Goal: Task Accomplishment & Management: Manage account settings

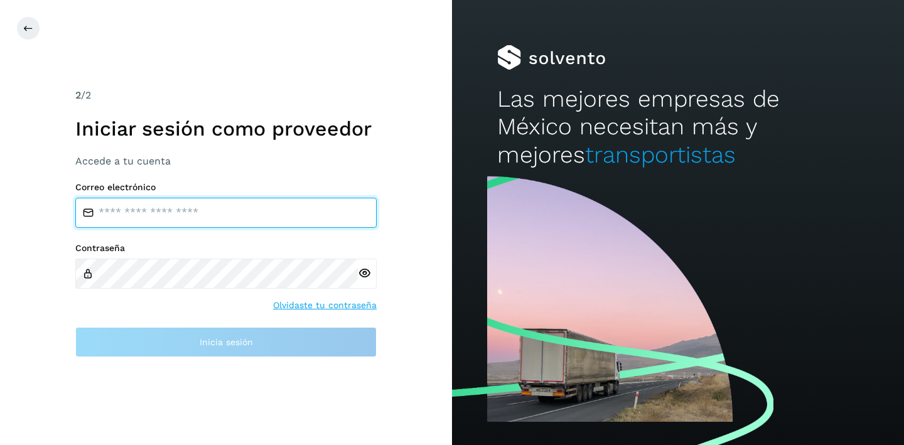
click at [216, 215] on input "email" at bounding box center [225, 213] width 301 height 30
type input "**********"
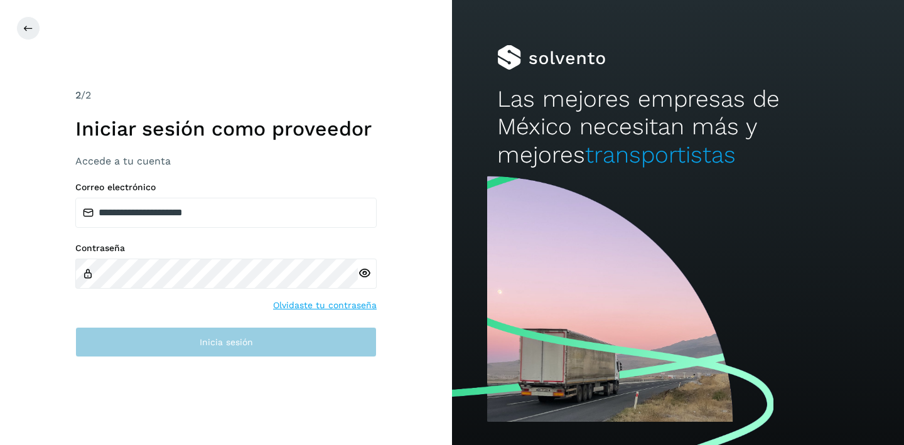
click at [245, 331] on div "**********" at bounding box center [225, 269] width 301 height 175
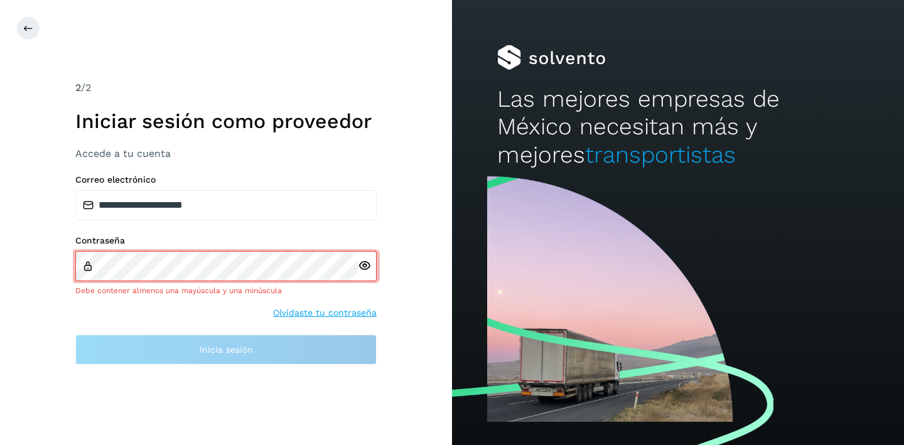
click at [367, 266] on icon at bounding box center [364, 265] width 13 height 13
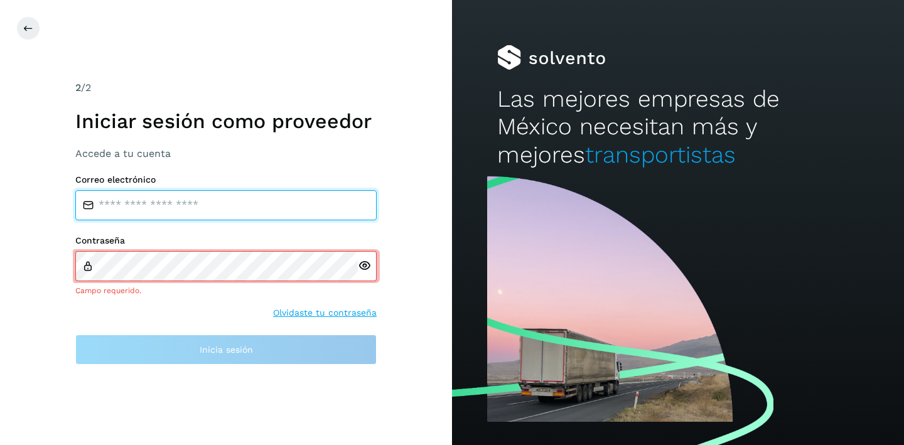
click at [231, 219] on input "email" at bounding box center [225, 205] width 301 height 30
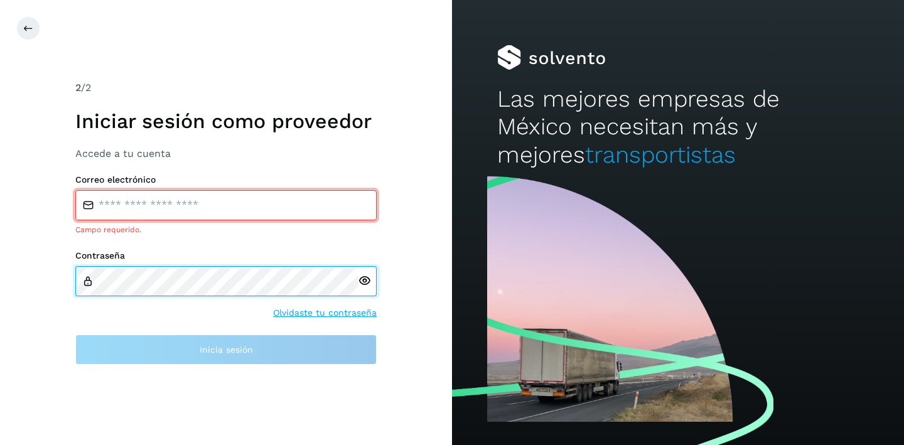
click at [87, 283] on icon at bounding box center [87, 280] width 11 height 11
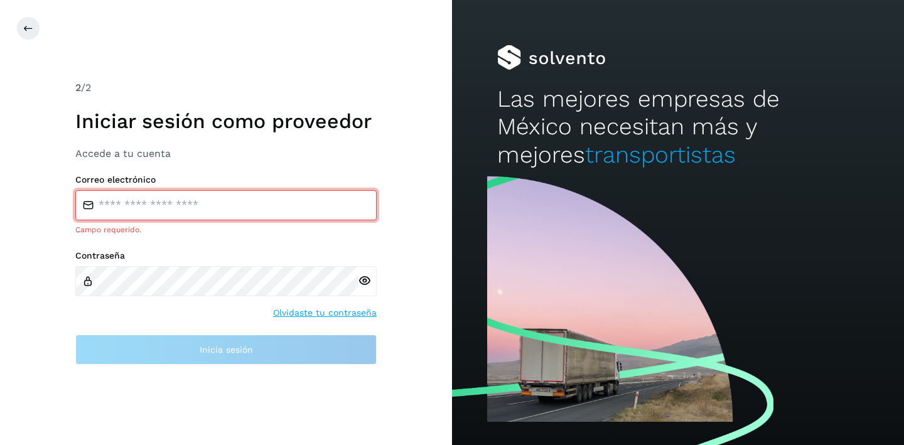
click at [87, 283] on div "Contraseña" at bounding box center [225, 273] width 301 height 46
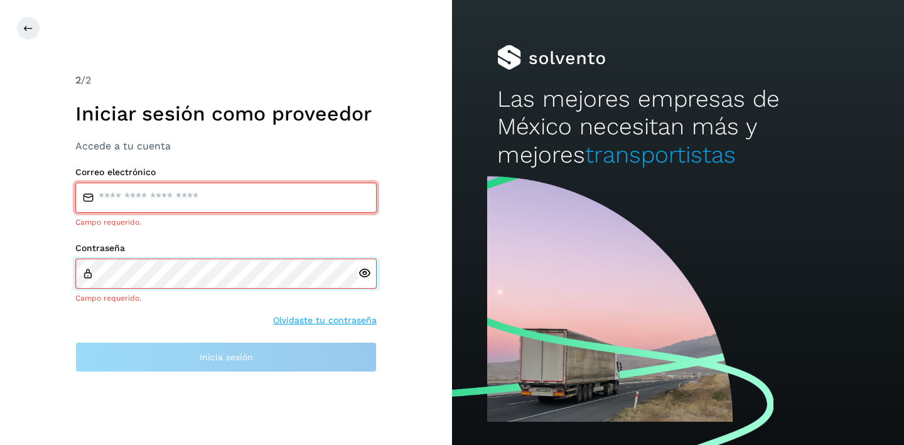
click at [87, 283] on div "Contraseña Campo requerido." at bounding box center [225, 273] width 301 height 61
click at [87, 282] on div "Contraseña Campo requerido." at bounding box center [225, 273] width 301 height 61
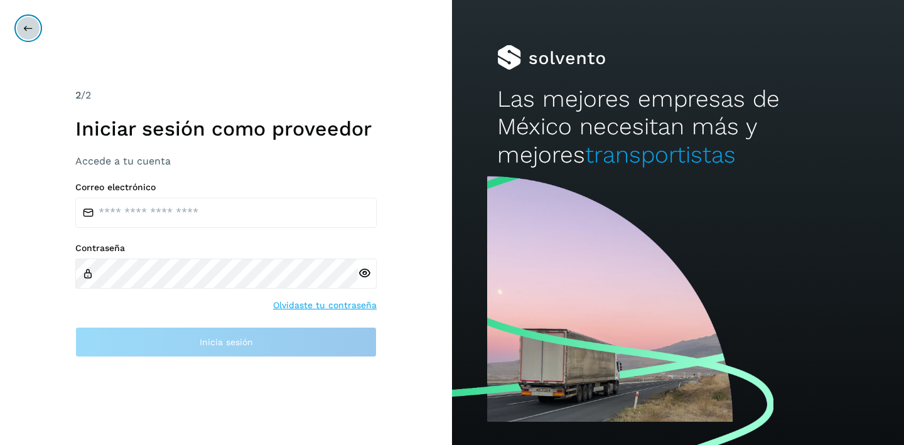
click at [33, 36] on button at bounding box center [28, 28] width 24 height 24
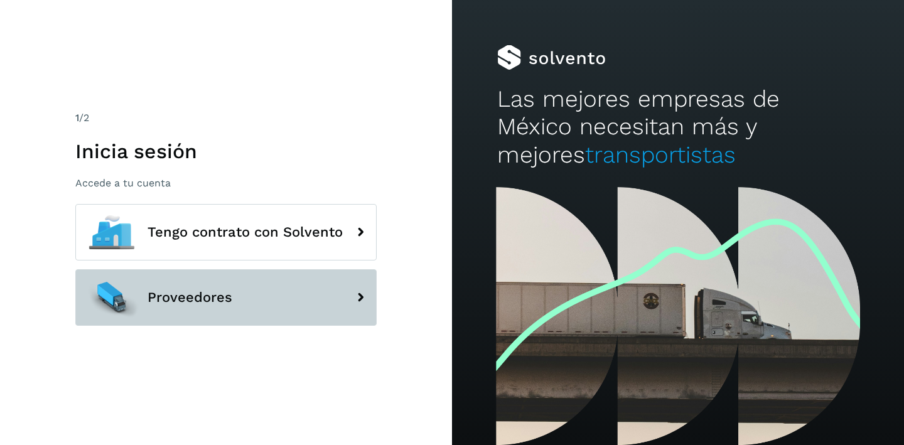
click at [222, 306] on button "Proveedores" at bounding box center [225, 297] width 301 height 56
